Goal: Task Accomplishment & Management: Complete application form

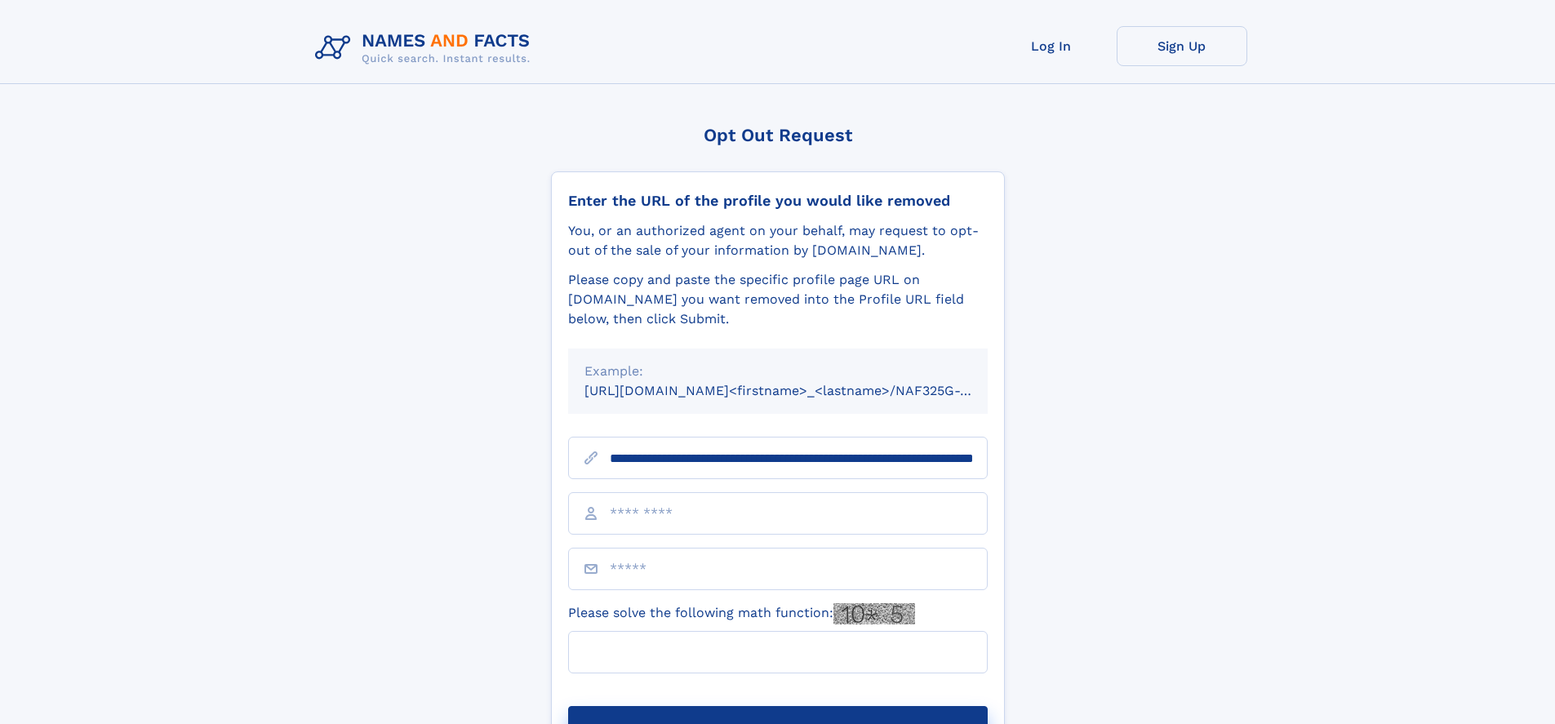
scroll to position [0, 165]
type input "**********"
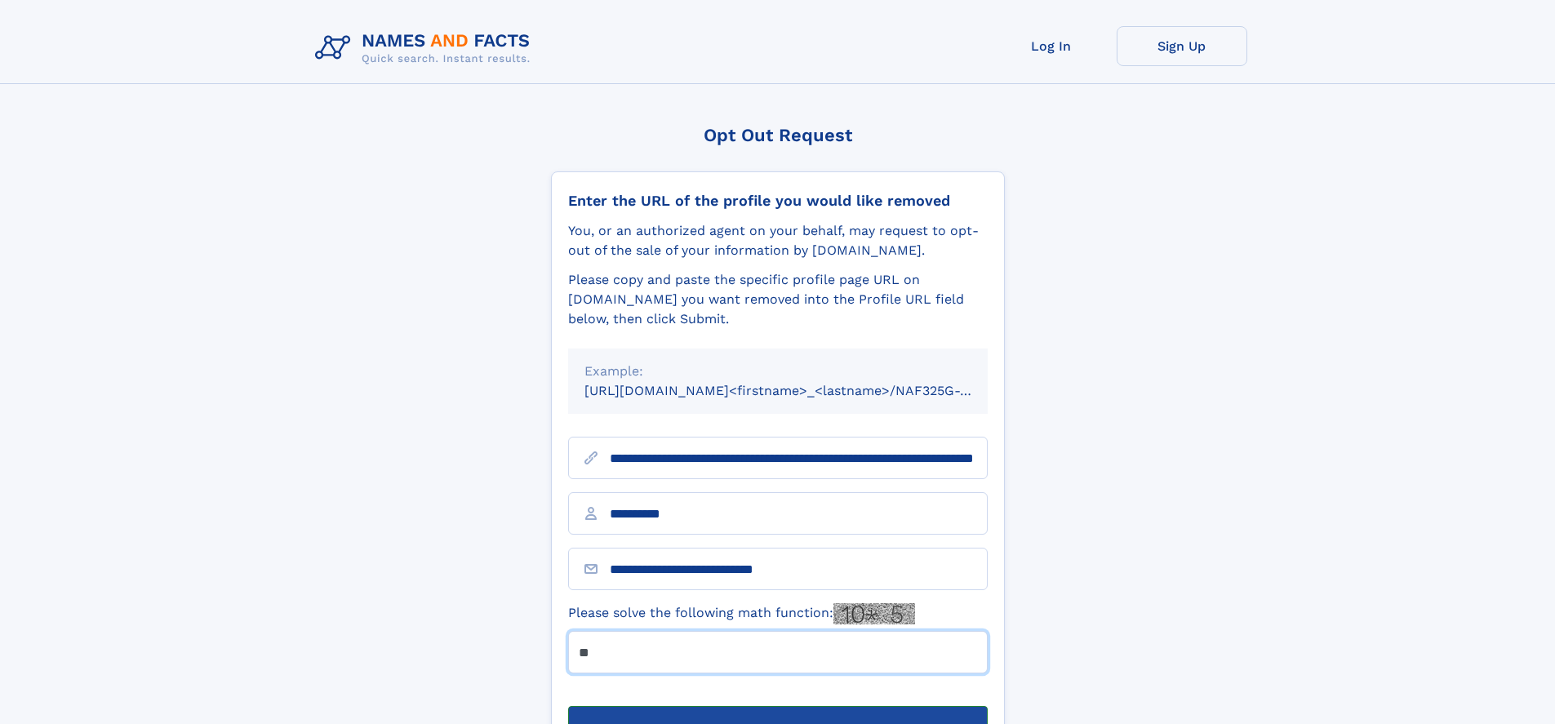
type input "**"
click at [777, 706] on button "Submit Opt Out Request" at bounding box center [777, 732] width 419 height 52
